Goal: Navigation & Orientation: Find specific page/section

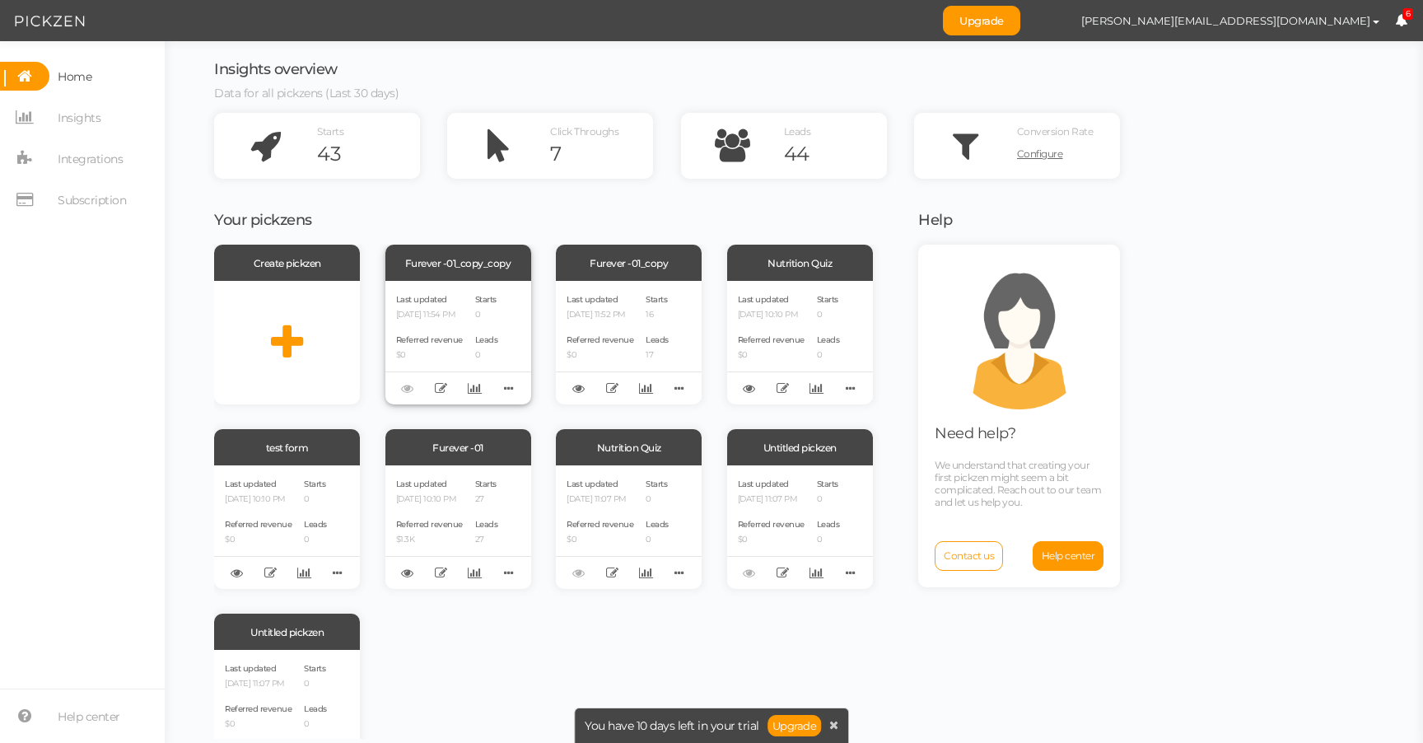
click at [462, 317] on p "[DATE] 11:54 PM" at bounding box center [429, 315] width 67 height 11
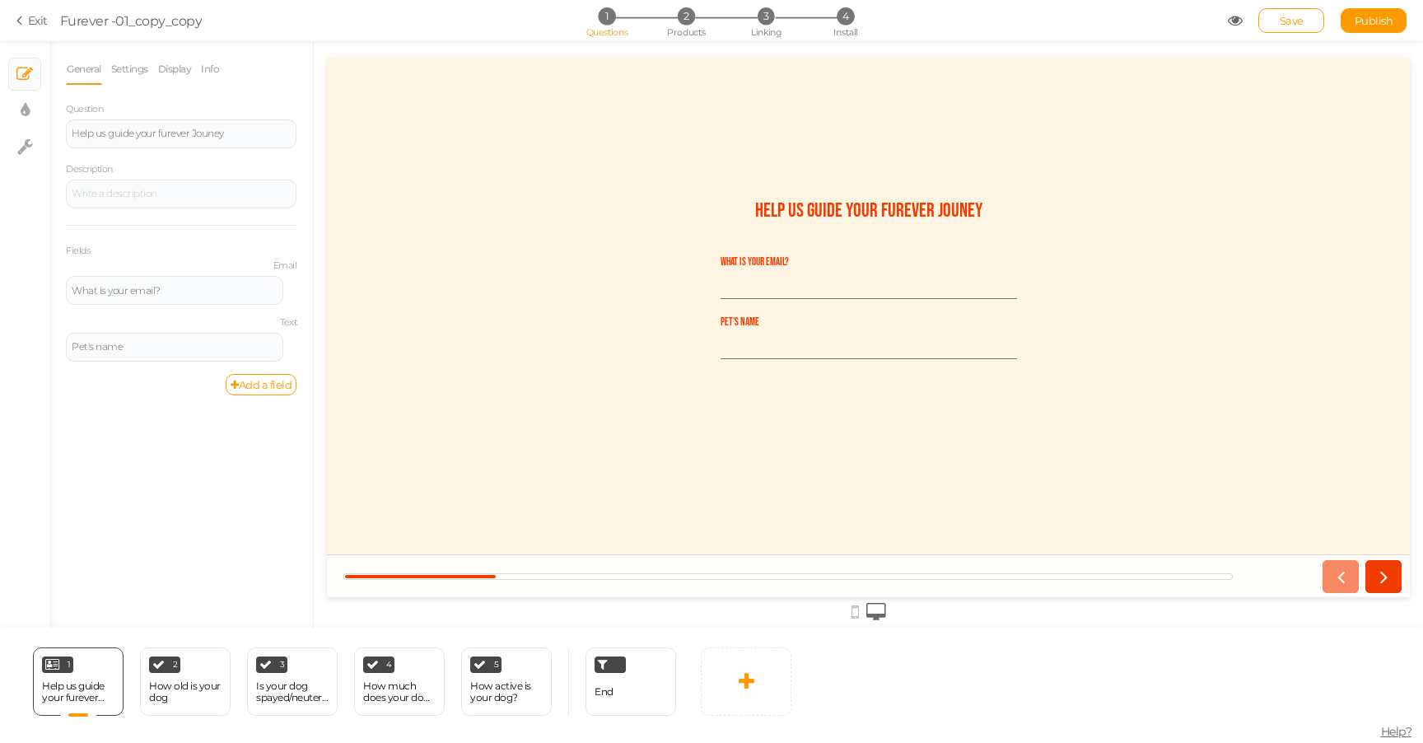
click at [16, 21] on icon at bounding box center [22, 20] width 12 height 15
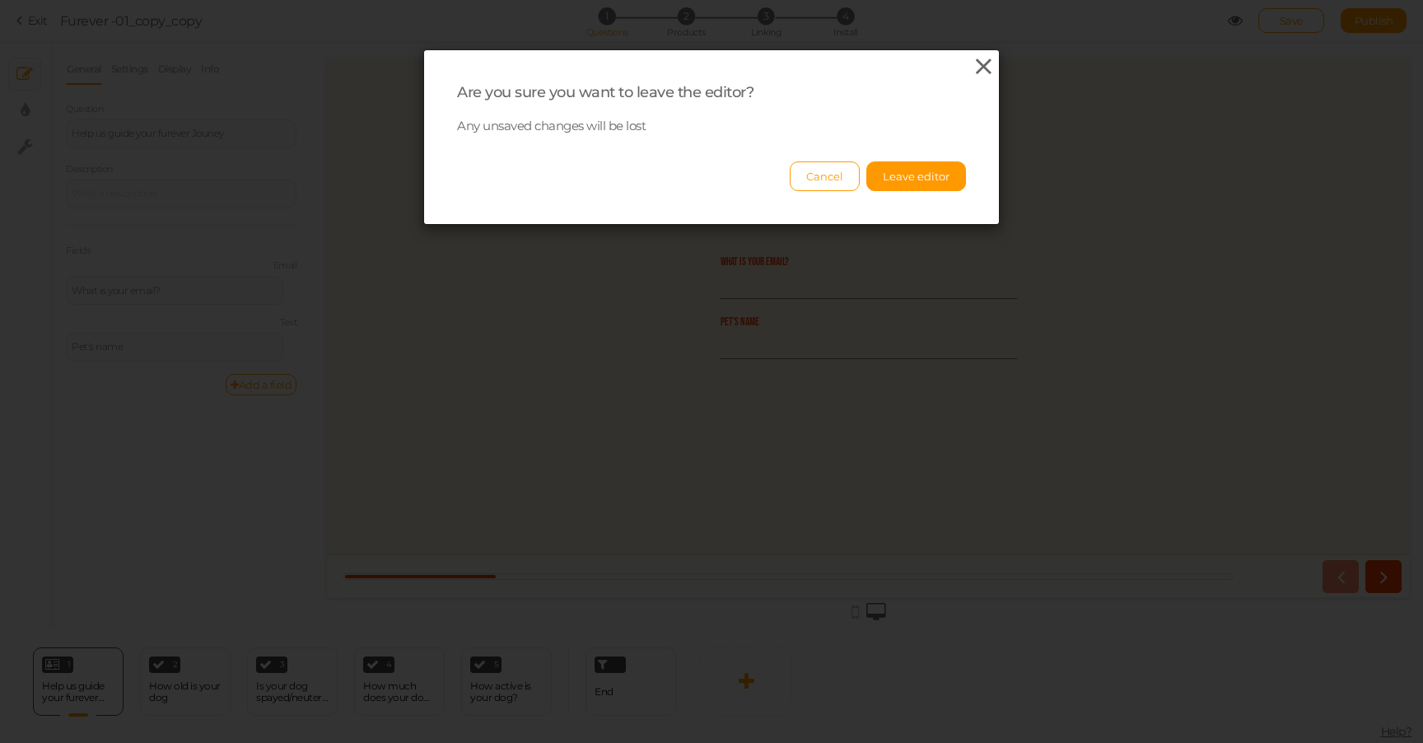
click at [986, 55] on icon at bounding box center [984, 66] width 24 height 25
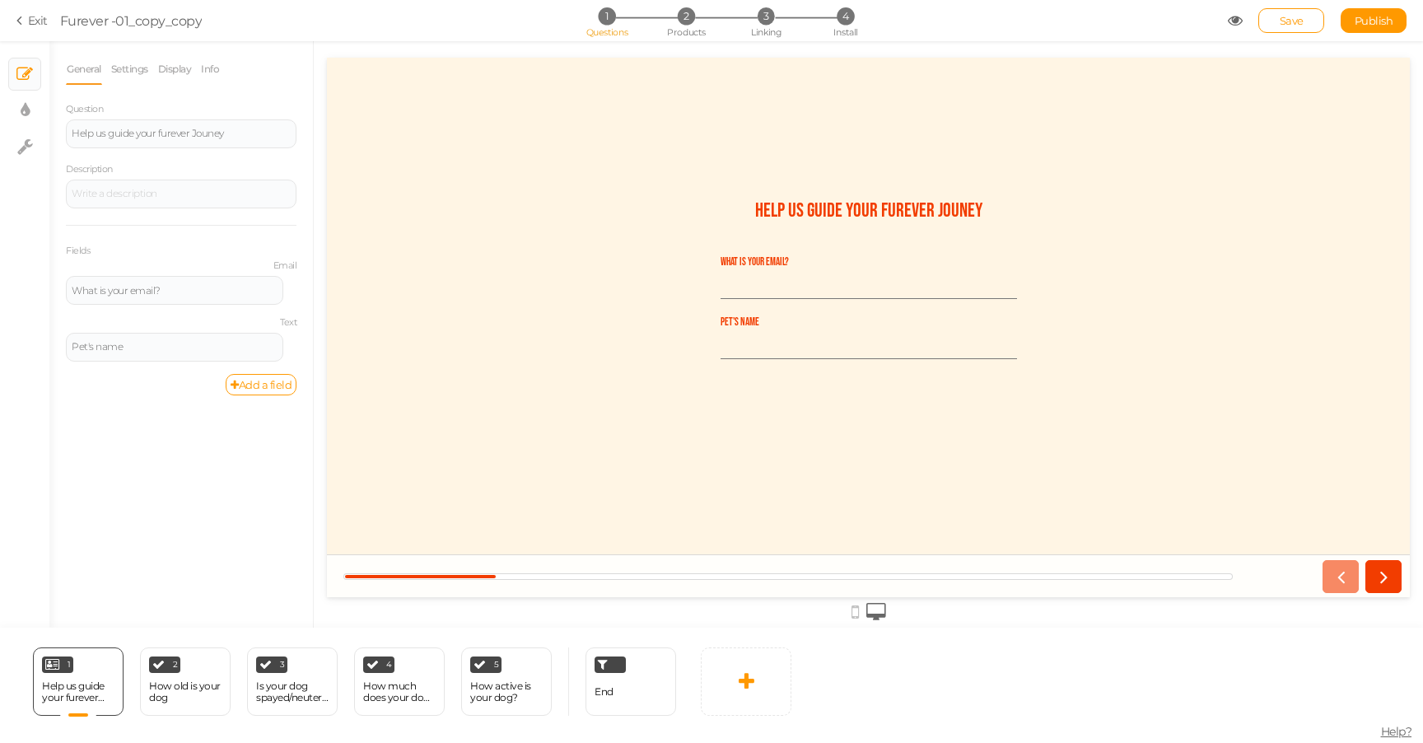
click at [21, 21] on icon at bounding box center [22, 20] width 12 height 15
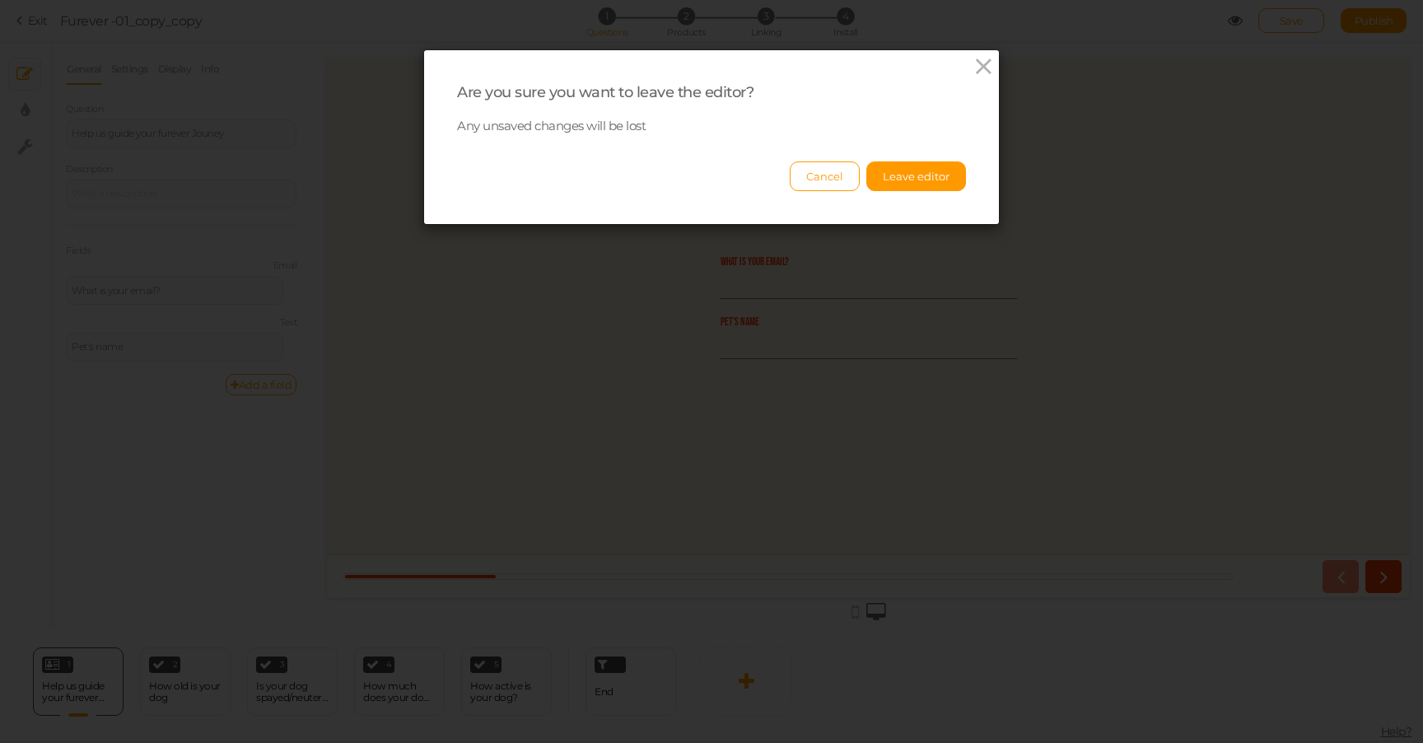
click at [904, 196] on div "Are you sure you want to leave the editor? Any unsaved changes will be lost Can…" at bounding box center [711, 137] width 575 height 174
click at [911, 175] on button "Leave editor" at bounding box center [916, 176] width 100 height 30
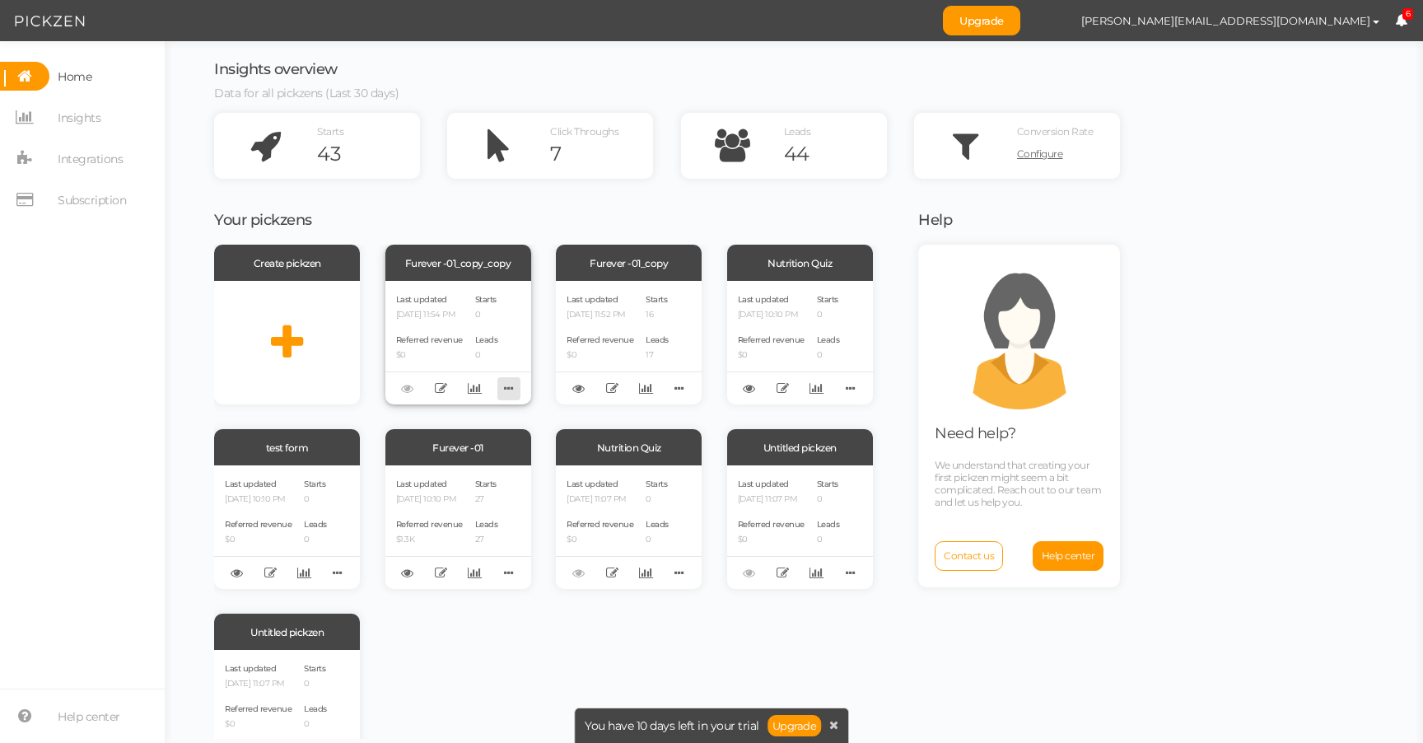
click at [508, 391] on icon at bounding box center [508, 388] width 23 height 26
click at [580, 236] on div "Your pickzens Create pickzen Furever -01_copy_copy Last updated [DATE] 11:54 PM…" at bounding box center [555, 468] width 683 height 539
click at [72, 117] on span "Insights" at bounding box center [79, 118] width 43 height 26
select select "14068"
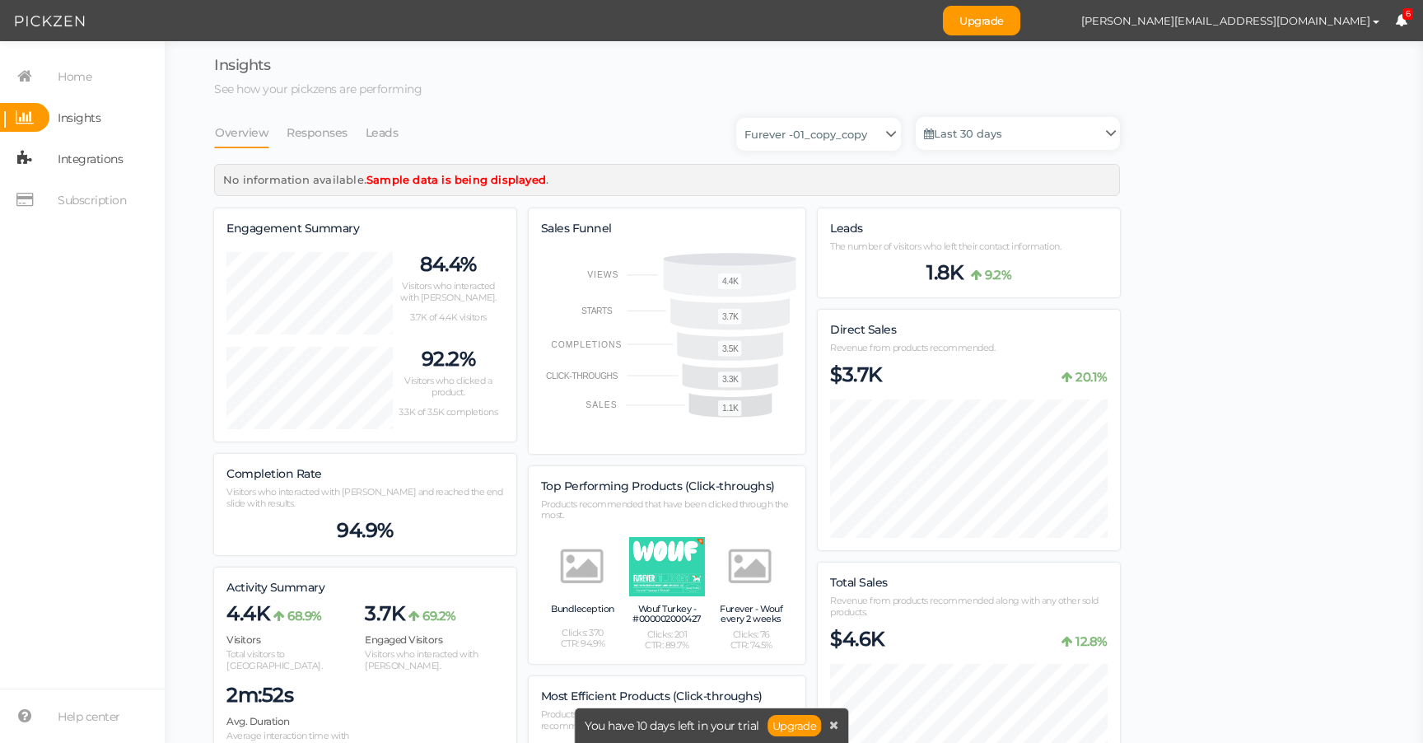
scroll to position [1759, 906]
click at [54, 164] on span "Integrations" at bounding box center [85, 158] width 73 height 29
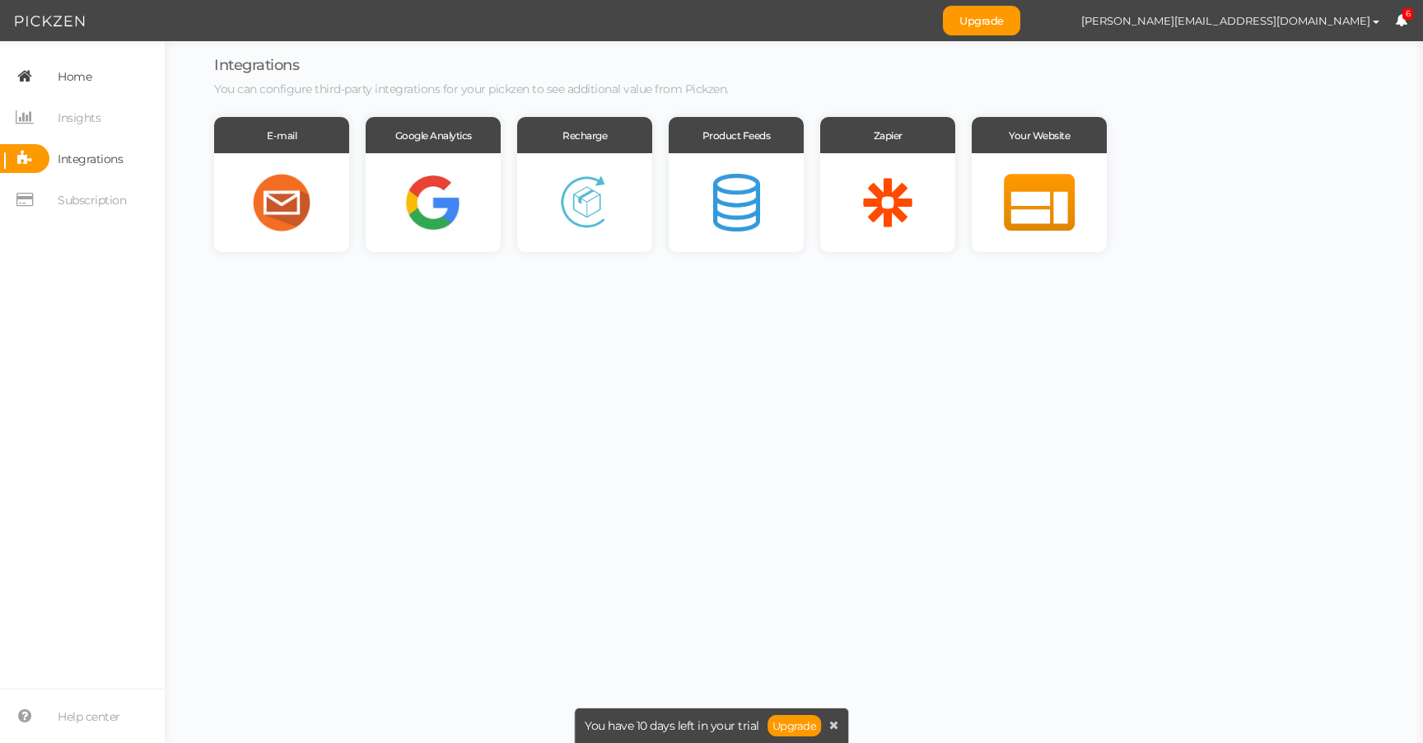
click at [59, 66] on span "Home" at bounding box center [75, 76] width 34 height 26
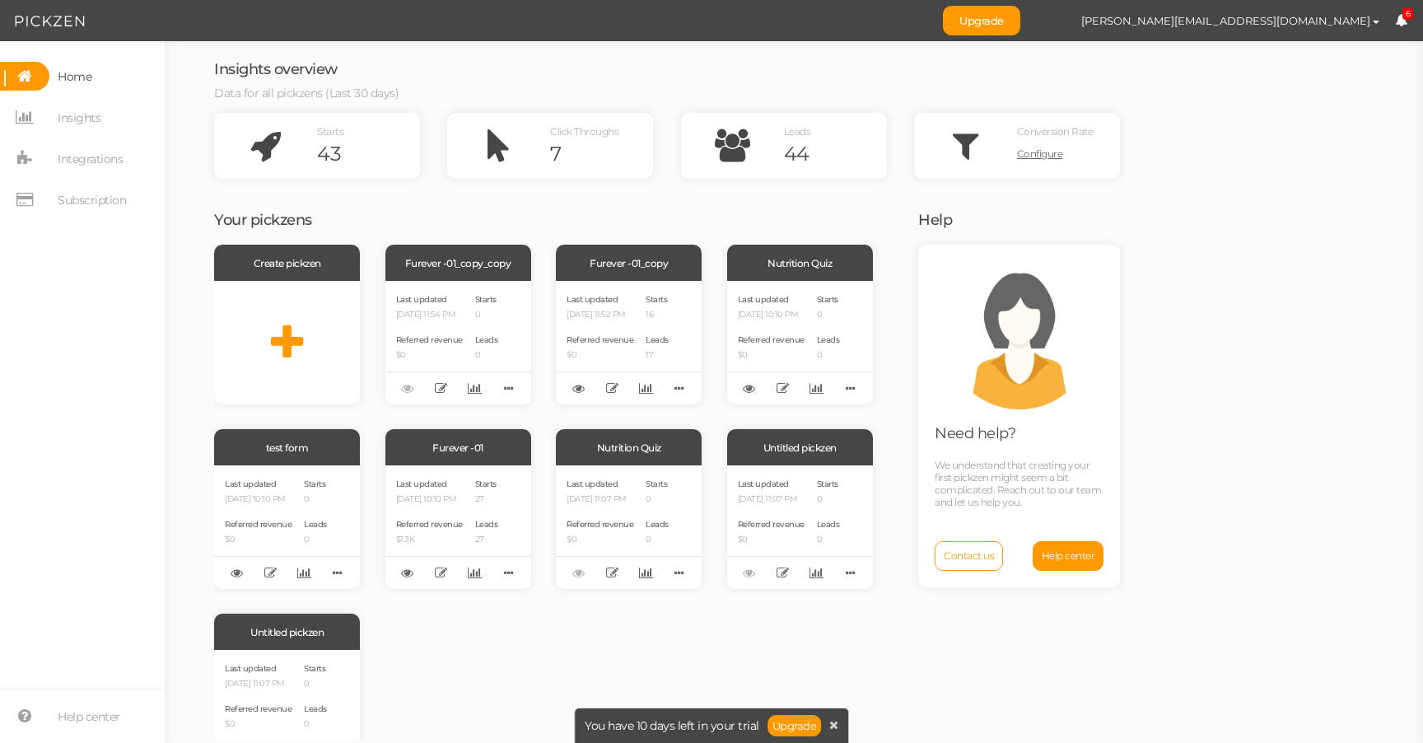
click at [187, 108] on div "Insights overview Data for all pickzens (Last 30 days) Starts 43 Click Throughs…" at bounding box center [793, 392] width 1225 height 702
